Goal: Check status

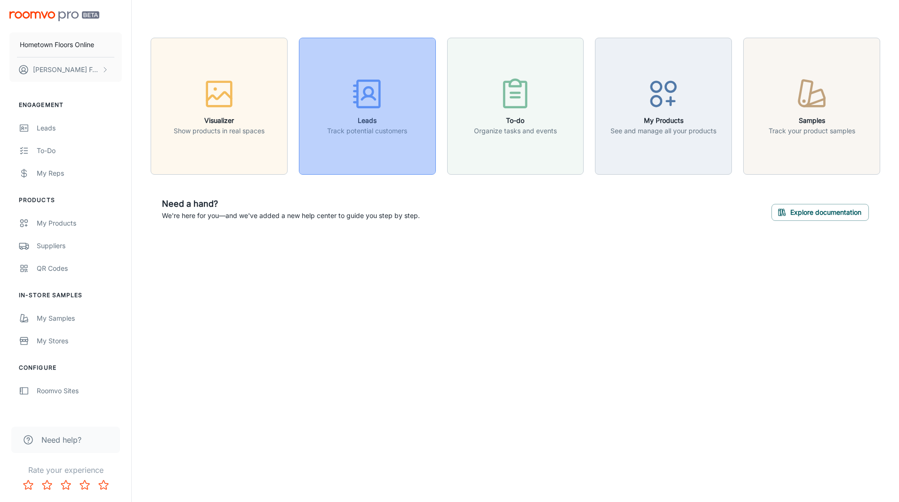
click at [348, 119] on h6 "Leads" at bounding box center [367, 120] width 80 height 10
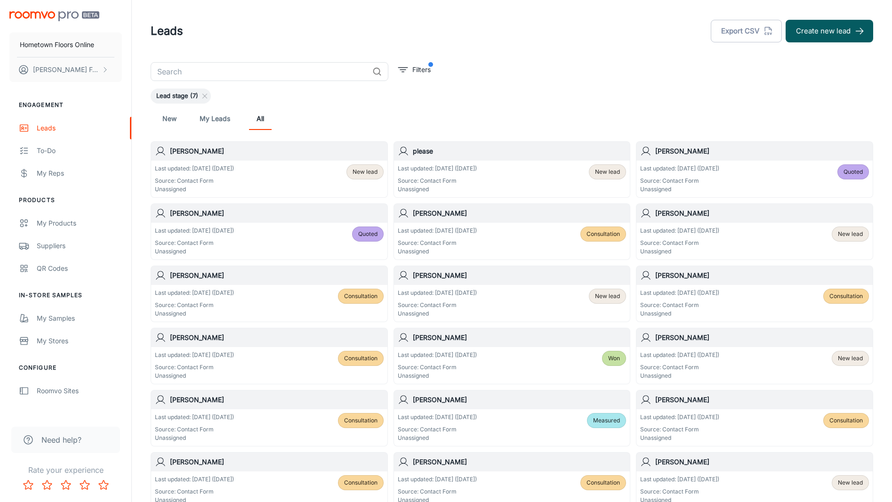
click at [453, 293] on p "Last updated: [DATE] ([DATE])" at bounding box center [437, 293] width 79 height 8
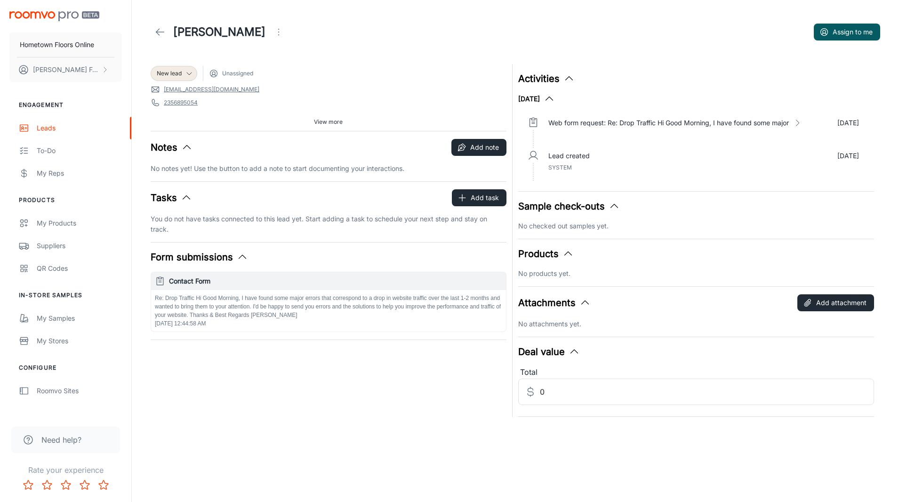
click at [162, 33] on icon at bounding box center [159, 31] width 11 height 11
